Goal: Information Seeking & Learning: Learn about a topic

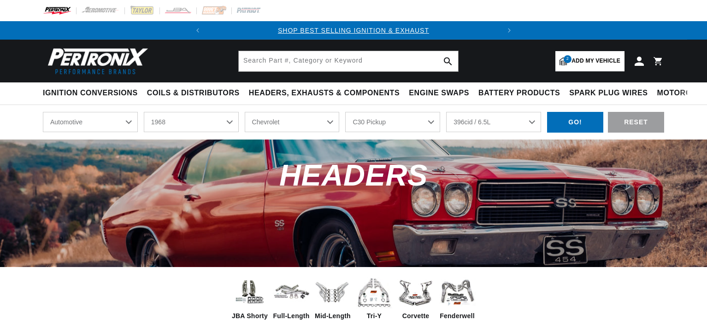
select select "1968"
select select "Chevrolet"
select select "C30-Pickup"
select select "396cid-6.5L"
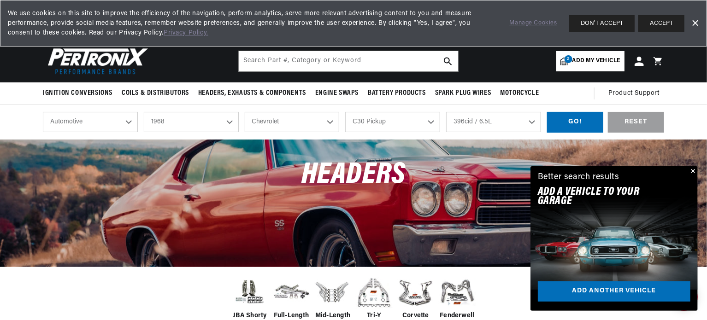
click at [127, 120] on select "Automotive Agricultural Industrial Marine Motorcycle" at bounding box center [90, 122] width 95 height 20
click at [43, 112] on select "Automotive Agricultural Industrial Marine Motorcycle" at bounding box center [90, 122] width 95 height 20
click at [231, 119] on select "2026 2025 2024 2023 2022 2021 2020 2019 2018 2017 2016 2015 2014 2013 2012 2011…" at bounding box center [191, 122] width 95 height 20
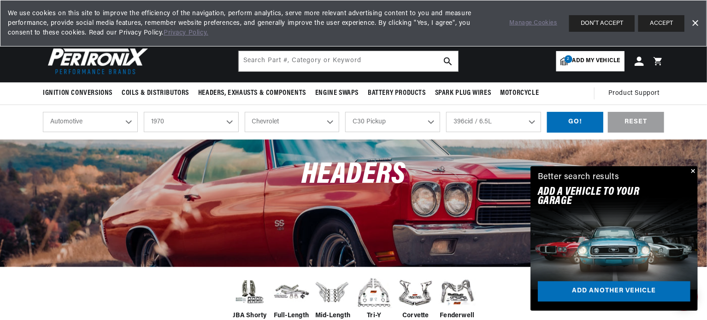
click at [144, 112] on select "2026 2025 2024 2023 2022 2021 2020 2019 2018 2017 2016 2015 2014 2013 2012 2011…" at bounding box center [191, 122] width 95 height 20
select select "1970"
click at [327, 121] on select "Alfa Romeo American Motors Aston Martin Audi Austin Austin Healey Avanti BMW Bu…" at bounding box center [292, 122] width 95 height 20
click at [245, 112] on select "Alfa Romeo American Motors Aston Martin Audi Austin Austin Healey Avanti BMW Bu…" at bounding box center [292, 122] width 95 height 20
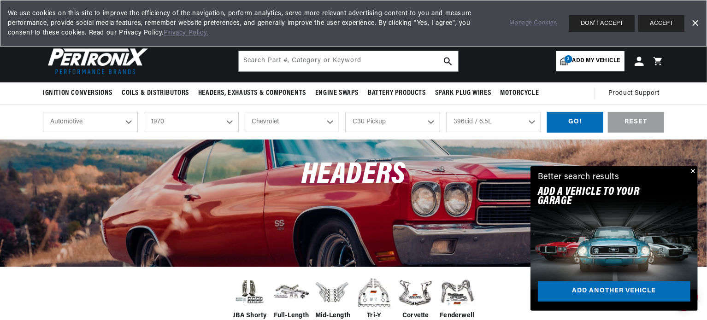
select select "Ford"
select select "Model"
select select "Engine"
click at [433, 120] on select "Model Bronco Country Sedan Country Squire Custom Custom 500 E-100 Econoline E-2…" at bounding box center [392, 122] width 95 height 20
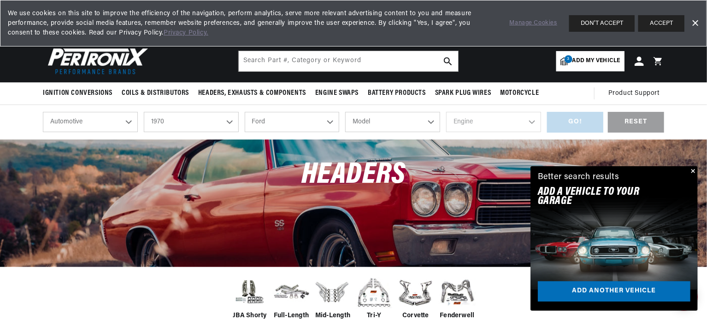
select select "F-100"
click at [345, 112] on select "Model Bronco Country Sedan Country Squire Custom Custom 500 E-100 Econoline E-2…" at bounding box center [392, 122] width 95 height 20
select select "F-100"
click at [531, 122] on select "Engine 289cid / 4.7L 302cid / 5.0L 360cid / 5.9L 390cid / 6.4L" at bounding box center [493, 122] width 95 height 20
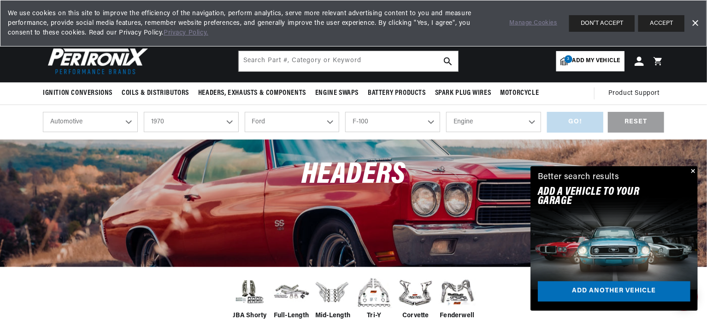
select select "302cid-5.0L"
click at [446, 112] on select "Engine 289cid / 4.7L 302cid / 5.0L 360cid / 5.9L 390cid / 6.4L" at bounding box center [493, 122] width 95 height 20
select select "302cid-5.0L"
click at [568, 125] on div "GO!" at bounding box center [575, 122] width 56 height 21
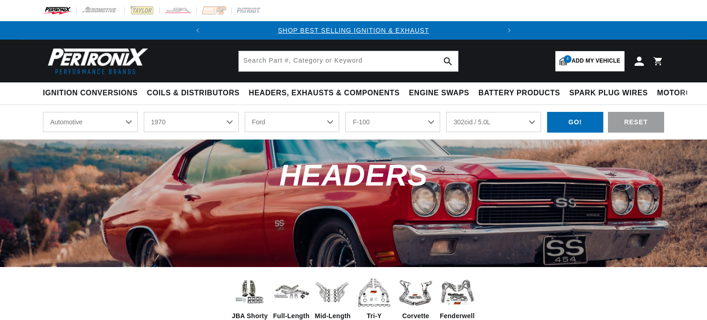
select select "1970"
select select "Ford"
select select "F-100"
select select "302cid-5.0L"
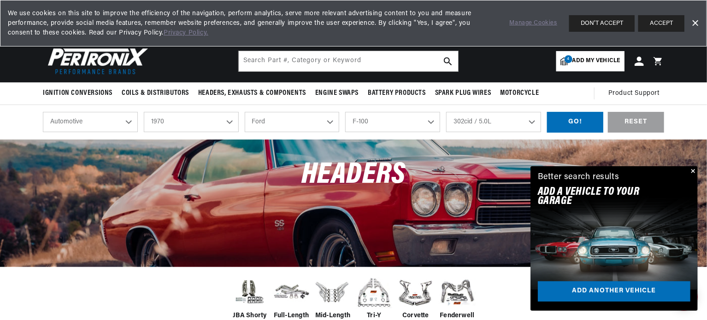
click at [432, 122] on select "Bronco Country Sedan Country Squire Custom Custom 500 E-100 Econoline E-200 Eco…" at bounding box center [392, 122] width 95 height 20
click at [345, 112] on select "Bronco Country Sedan Country Squire Custom Custom 500 E-100 Econoline E-200 Eco…" at bounding box center [392, 122] width 95 height 20
select select "Mustang"
click at [228, 120] on select "2026 2025 2024 2023 2022 2021 2020 2019 2018 2017 2016 2015 2014 2013 2012 2011…" at bounding box center [191, 122] width 95 height 20
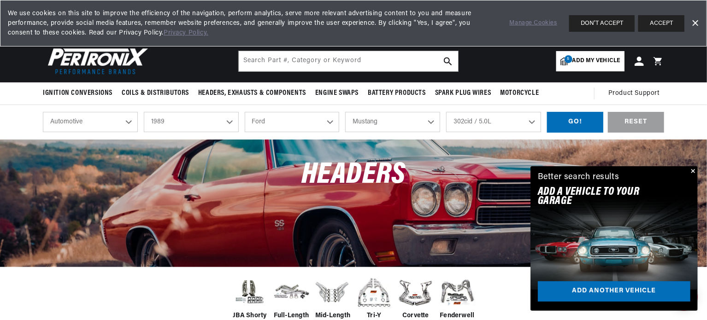
click at [144, 112] on select "2026 2025 2024 2023 2022 2021 2020 2019 2018 2017 2016 2015 2014 2013 2012 2011…" at bounding box center [191, 122] width 95 height 20
select select "1989"
click at [535, 123] on select "Engine 5.0L" at bounding box center [493, 122] width 95 height 20
select select "5.0L"
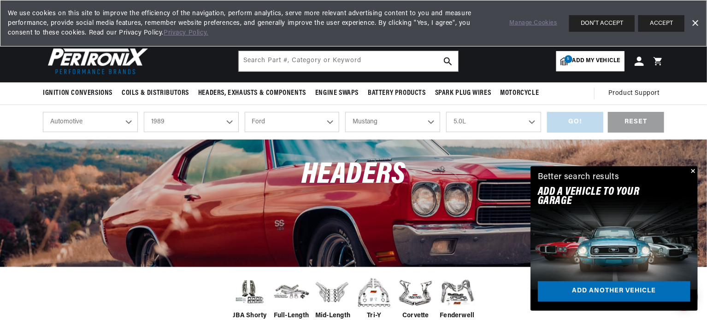
click at [446, 112] on select "Engine 5.0L" at bounding box center [493, 122] width 95 height 20
select select "5.0L"
click at [561, 117] on div "GO!" at bounding box center [575, 122] width 56 height 21
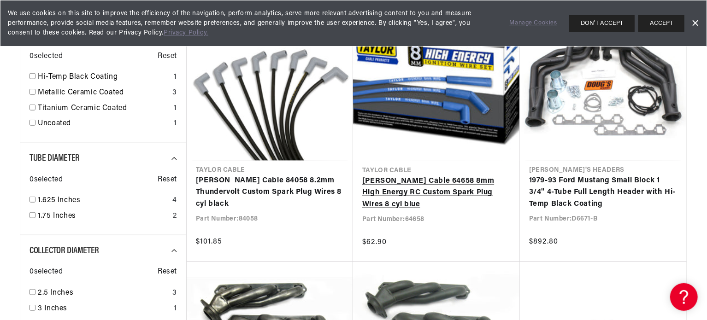
scroll to position [0, 279]
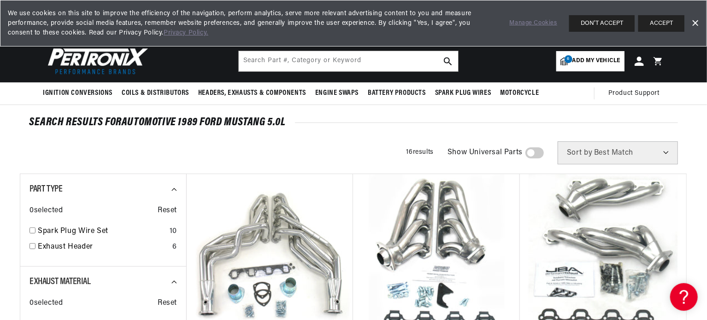
scroll to position [0, 279]
